Goal: Transaction & Acquisition: Purchase product/service

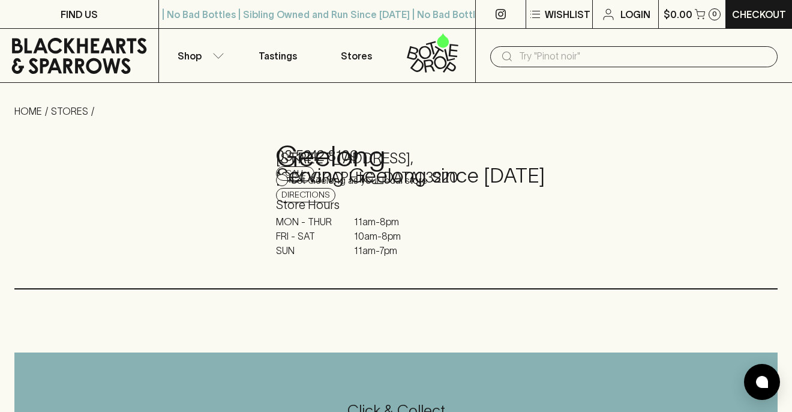
click at [276, 180] on input "Set Geelong as your local store" at bounding box center [282, 180] width 12 height 12
checkbox input "true"
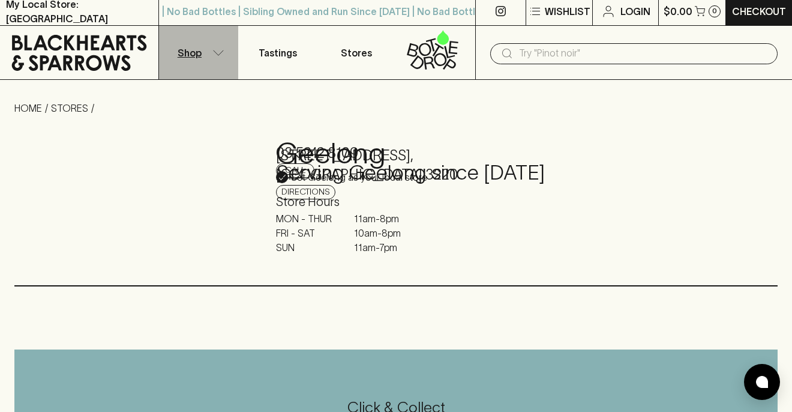
click at [214, 55] on button "Shop" at bounding box center [198, 52] width 79 height 53
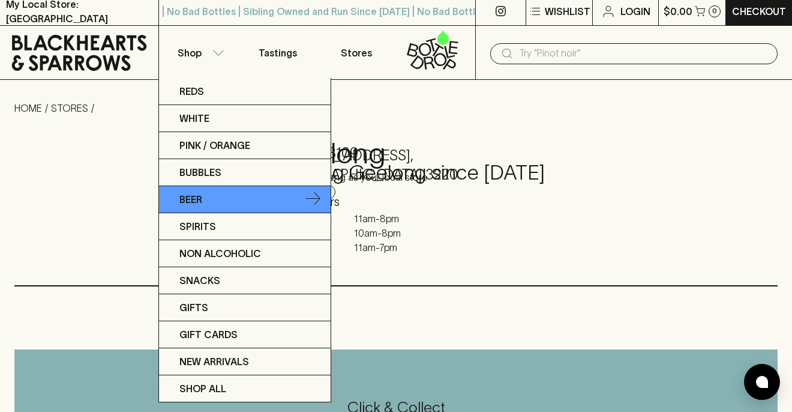
click at [208, 202] on link "Beer" at bounding box center [245, 199] width 172 height 27
